Goal: Information Seeking & Learning: Learn about a topic

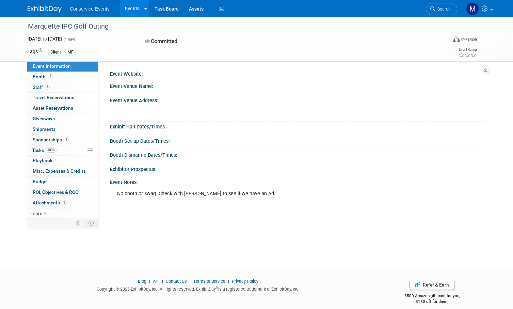
drag, startPoint x: 117, startPoint y: 29, endPoint x: 30, endPoint y: 28, distance: 86.9
click at [30, 28] on div "Marquette IPC Golf Outing" at bounding box center [233, 26] width 414 height 12
copy div "Marquette IPC Golf Outing"
click at [225, 87] on div "Event Venue Name:" at bounding box center [298, 85] width 376 height 9
click at [69, 98] on span "Travel Reservations 0" at bounding box center [54, 97] width 42 height 5
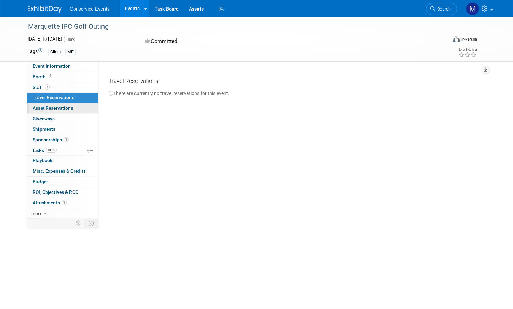
click at [70, 108] on span "Asset Reservations 0" at bounding box center [53, 107] width 41 height 5
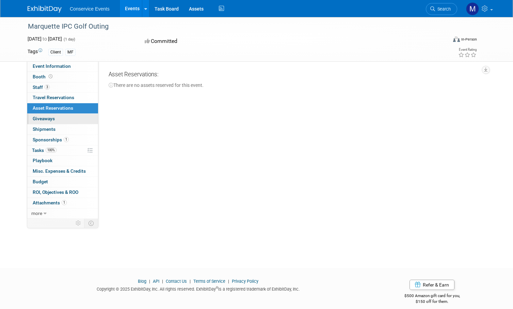
click at [69, 117] on link "0 Giveaways 0" at bounding box center [62, 119] width 71 height 10
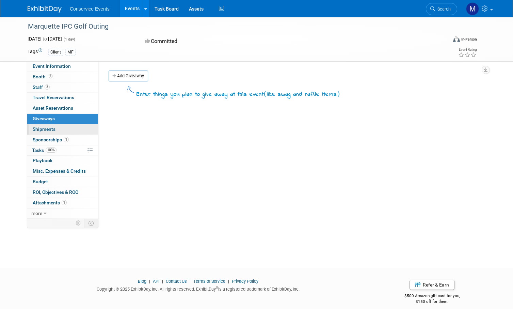
click at [68, 129] on link "0 Shipments 0" at bounding box center [62, 129] width 71 height 10
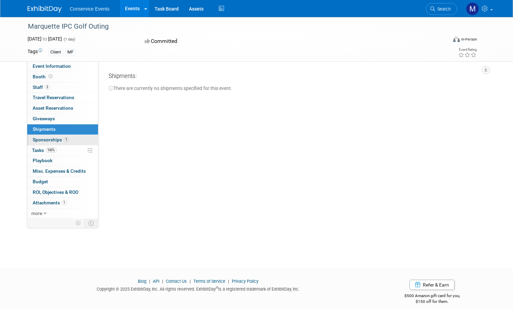
click at [76, 139] on link "1 Sponsorships 1" at bounding box center [62, 140] width 71 height 10
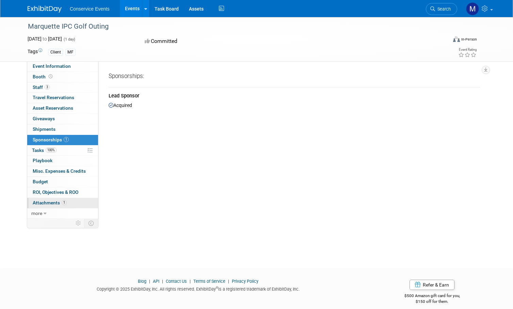
click at [78, 201] on link "1 Attachments 1" at bounding box center [62, 203] width 71 height 10
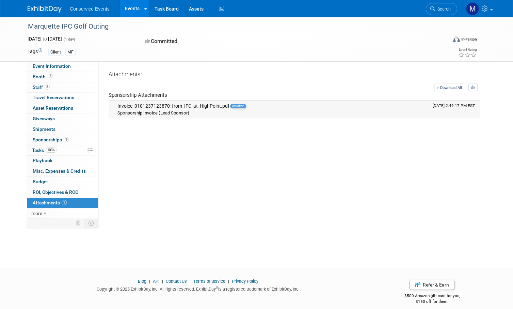
click at [206, 107] on div "Invoice_0101237123870_from_IFC_at_HighPoint.pdf Invoice" at bounding box center [273, 106] width 310 height 6
click at [205, 151] on div "Event Website: Event Venue Name: Event Venue Address: Exhibit Hall Dates/Times:…" at bounding box center [291, 139] width 387 height 157
click at [64, 67] on span "Event Information" at bounding box center [52, 65] width 38 height 5
